Goal: Transaction & Acquisition: Purchase product/service

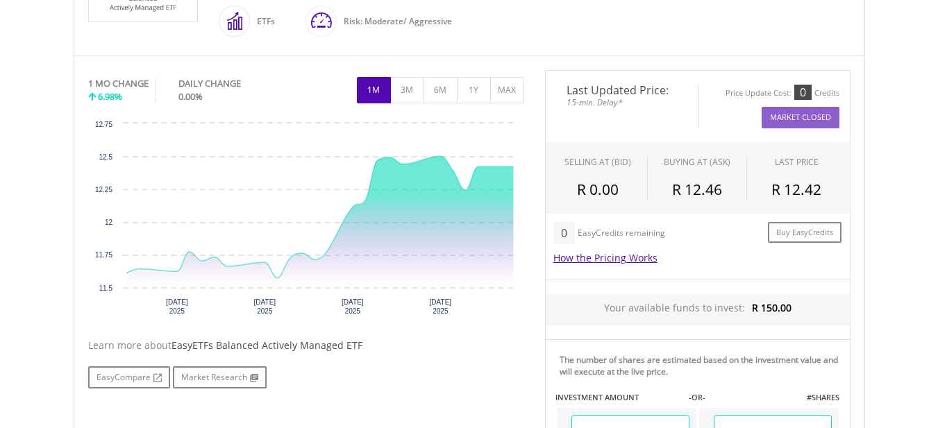
scroll to position [417, 0]
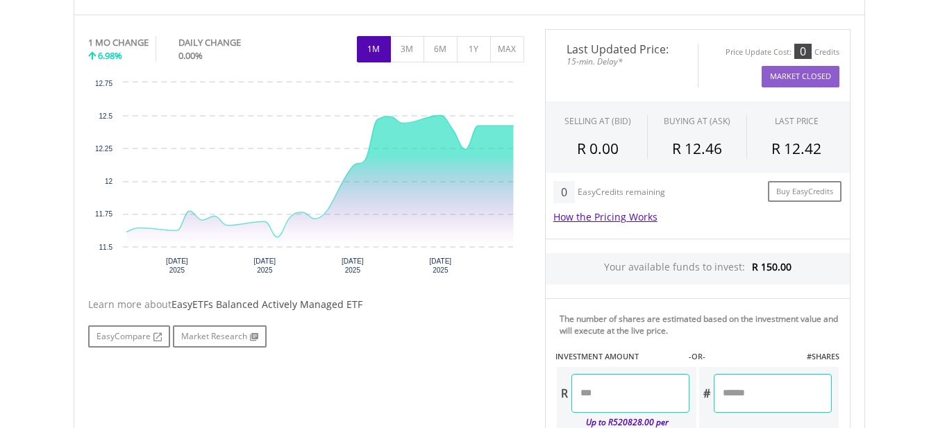
click at [609, 394] on input "number" at bounding box center [631, 393] width 118 height 39
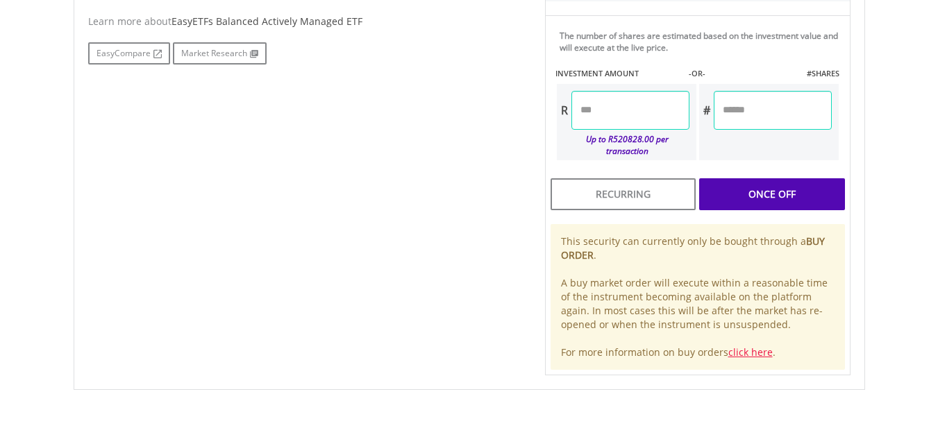
scroll to position [671, 0]
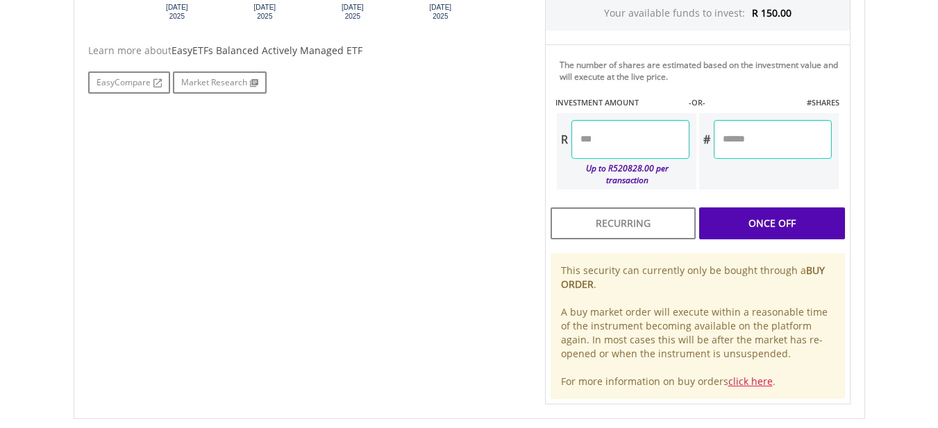
click at [907, 252] on body "My Investments Invest Now New Listings Sell My Recurring Investments Pending Or…" at bounding box center [469, 1] width 938 height 1344
type input "******"
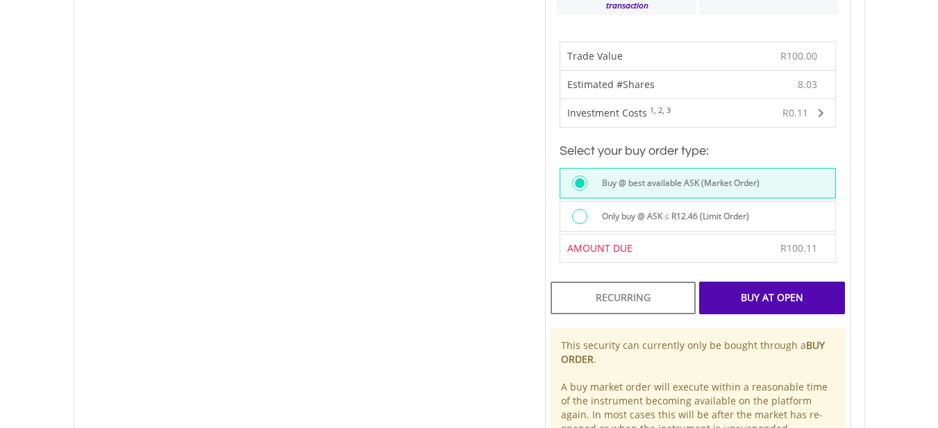
scroll to position [879, 0]
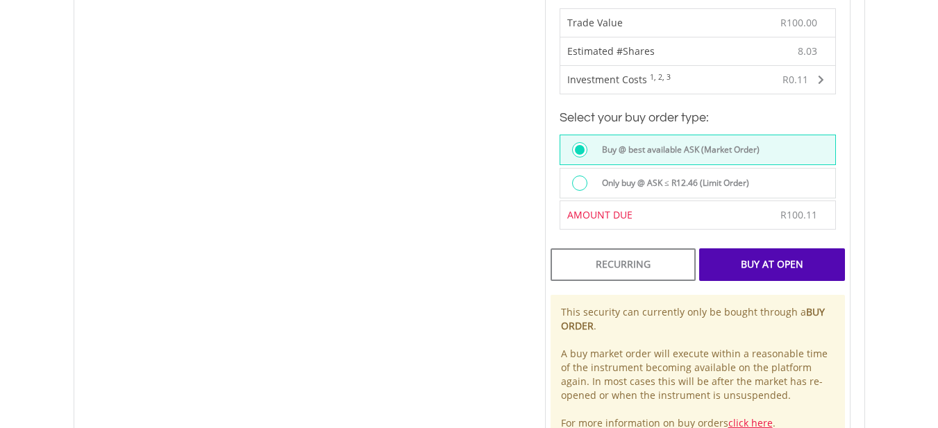
click at [764, 262] on div "Buy At Open" at bounding box center [771, 265] width 145 height 32
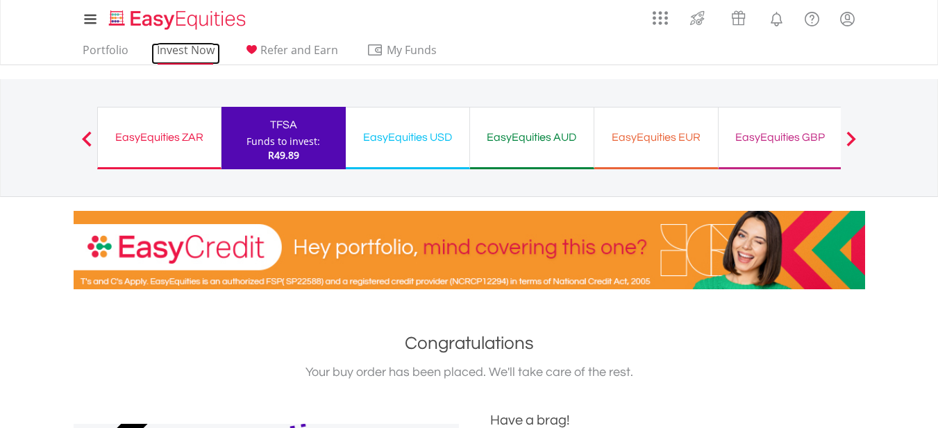
click at [174, 49] on link "Invest Now" at bounding box center [185, 54] width 69 height 22
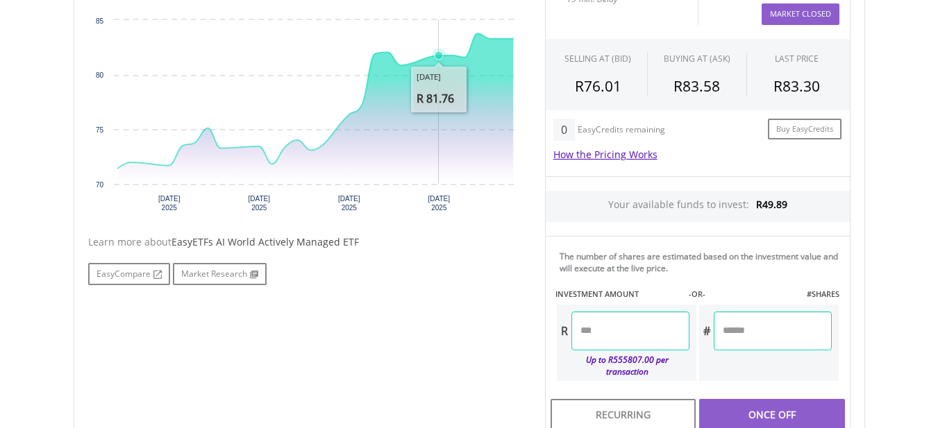
scroll to position [486, 0]
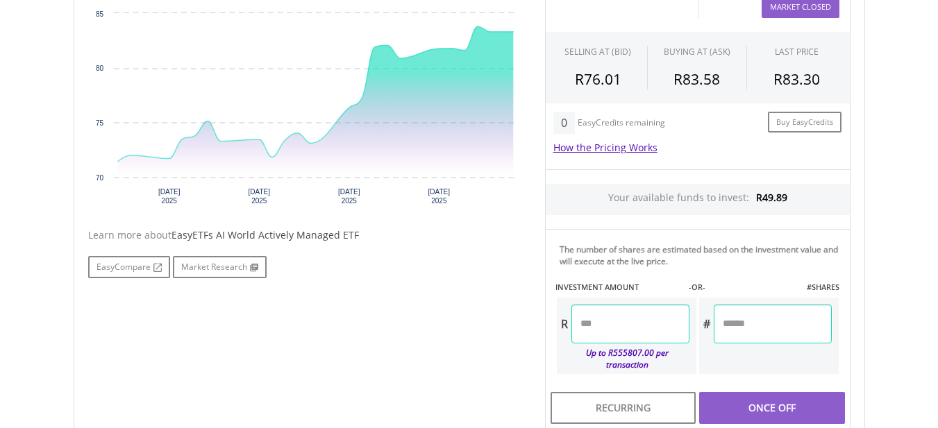
click at [622, 323] on input "number" at bounding box center [631, 324] width 118 height 39
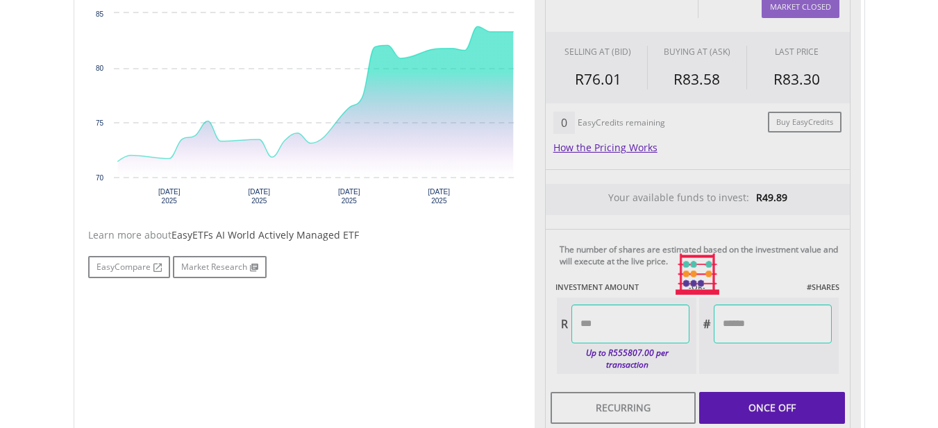
click at [499, 286] on div "No chart available. 1 MO CHANGE 16.62% DAILY CHANGE 0.00% 1M 3M 6M 1Y MAX Chart…" at bounding box center [469, 275] width 783 height 631
type input "*****"
type input "******"
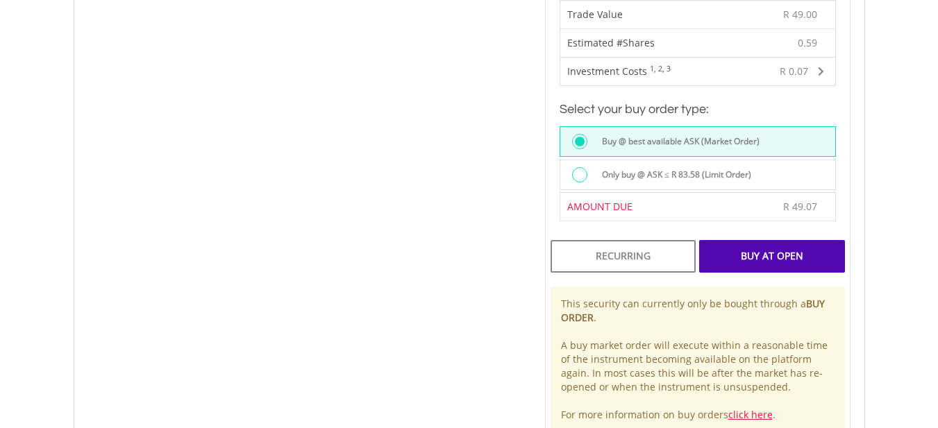
scroll to position [903, 0]
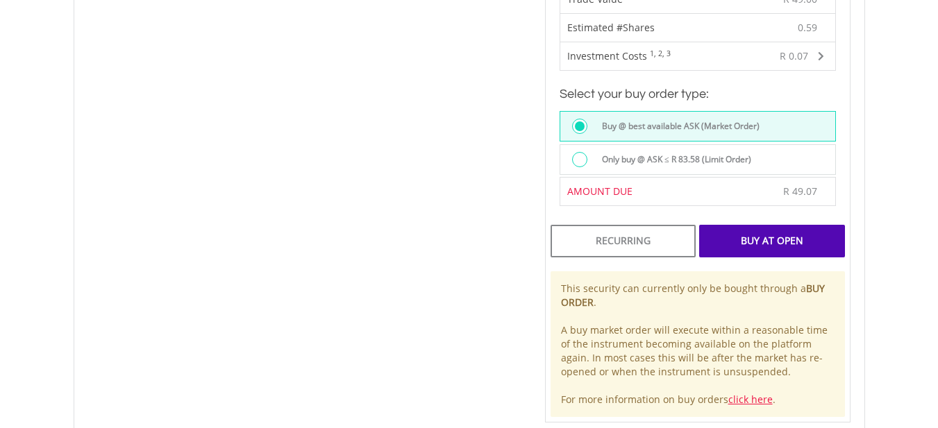
click at [749, 225] on div "Buy At Open" at bounding box center [771, 241] width 145 height 32
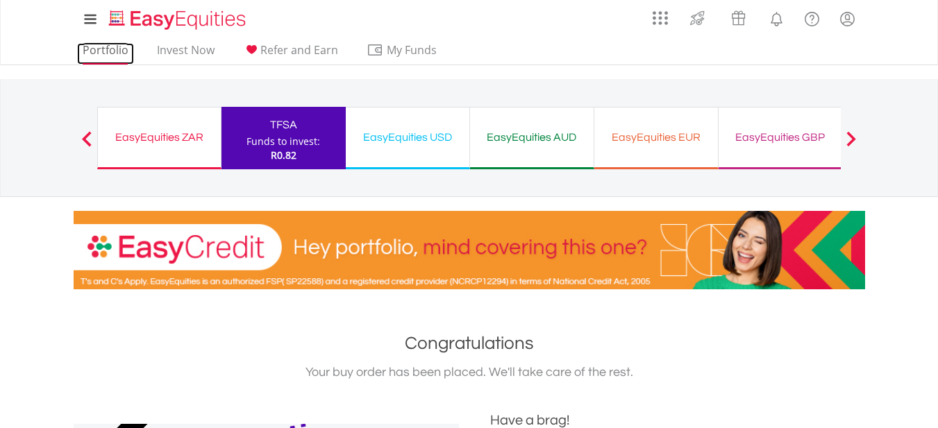
click at [102, 51] on link "Portfolio" at bounding box center [105, 54] width 57 height 22
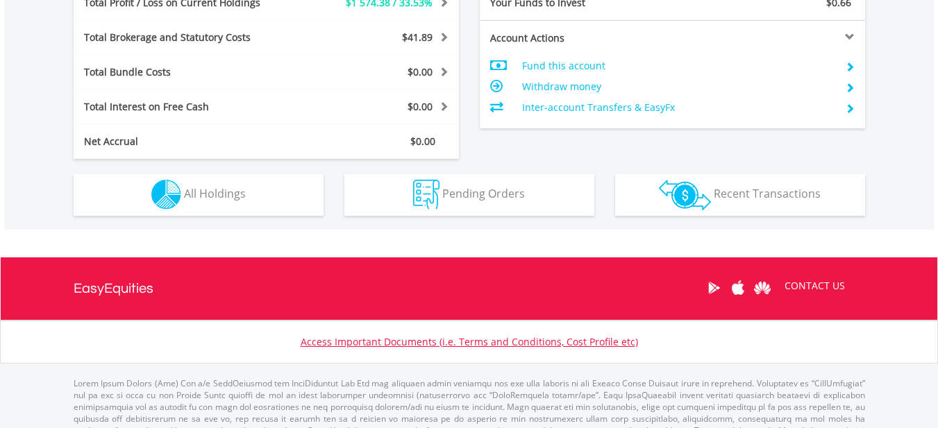
scroll to position [133, 264]
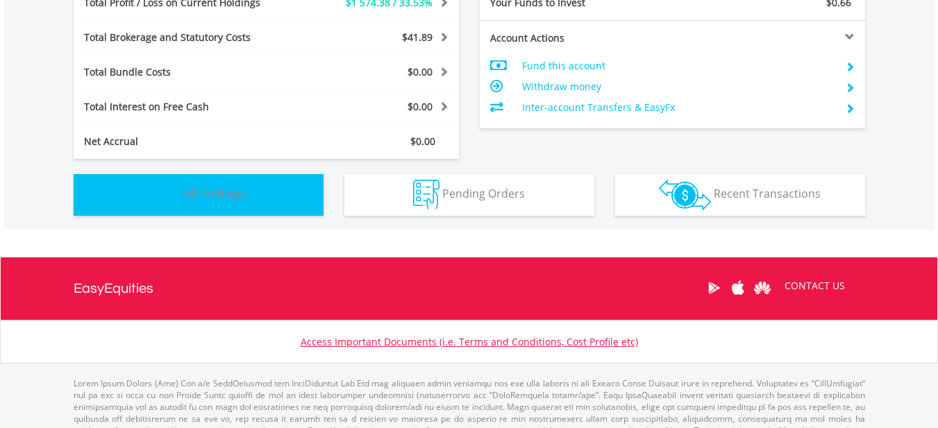
click at [276, 201] on button "Holdings All Holdings" at bounding box center [199, 195] width 250 height 42
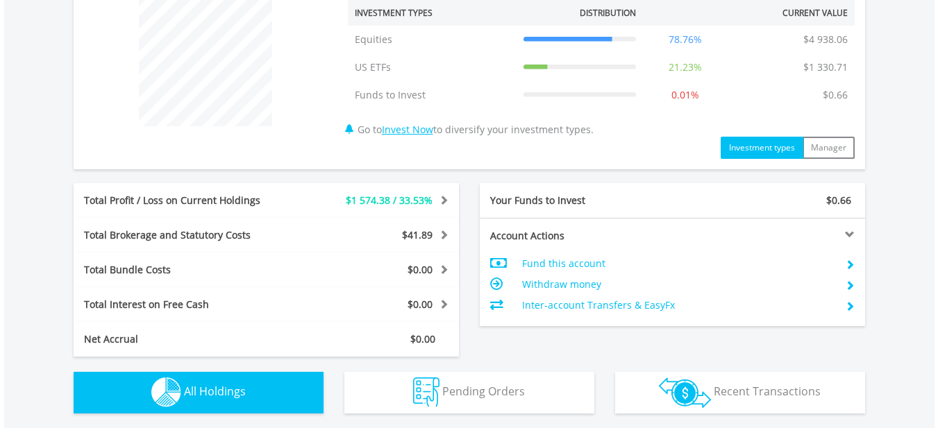
scroll to position [477, 0]
